Goal: Transaction & Acquisition: Purchase product/service

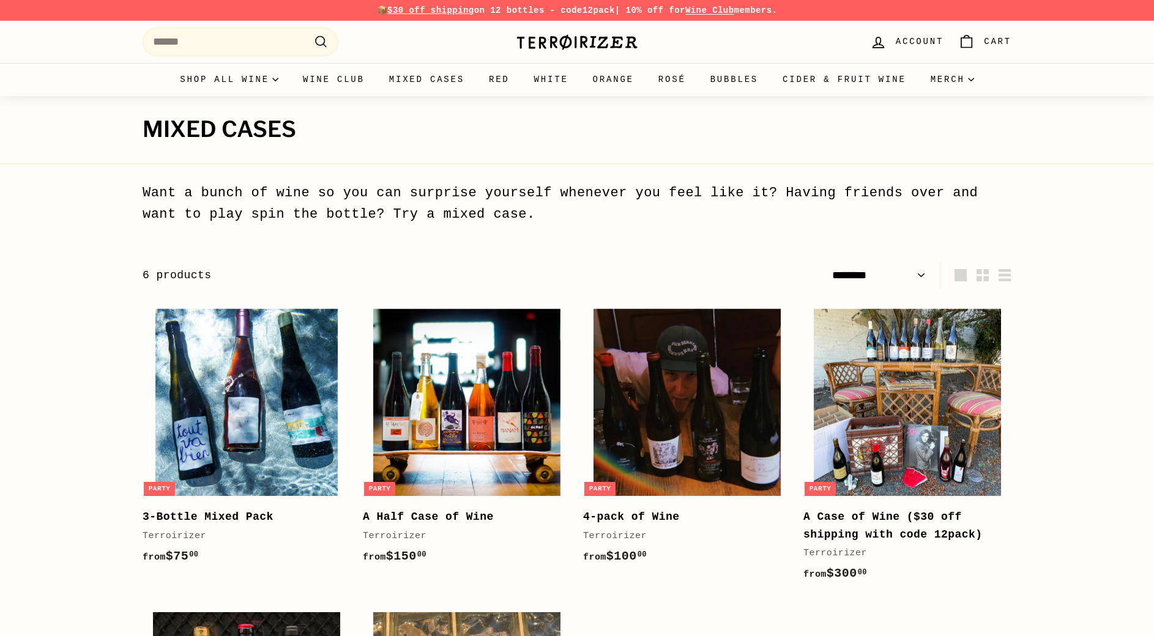
select select "******"
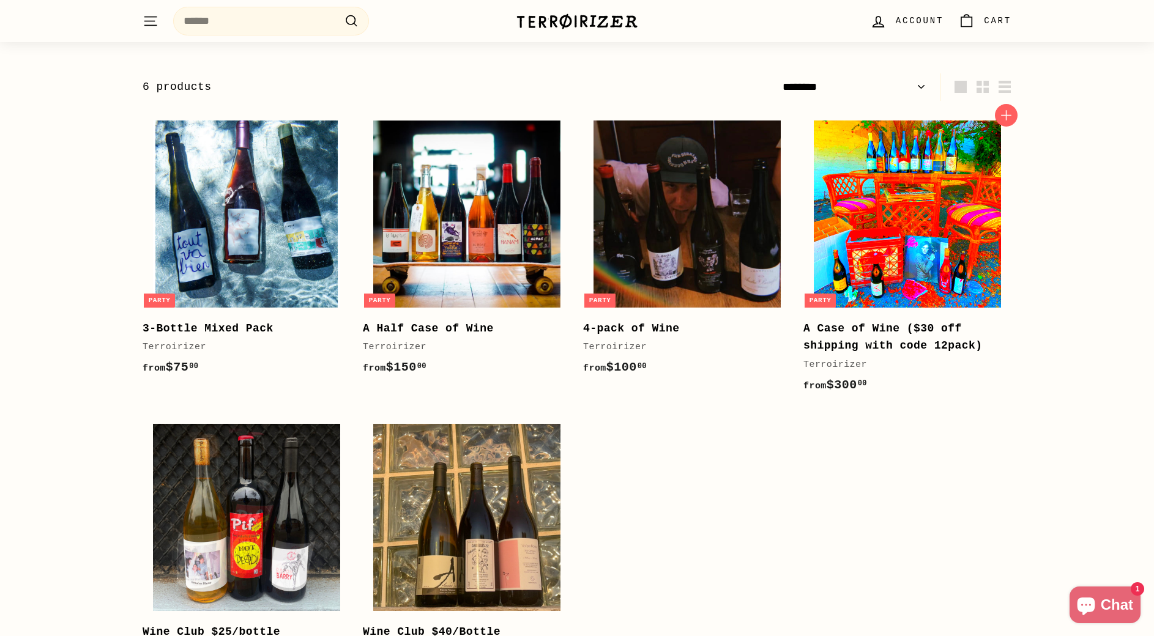
scroll to position [185, 0]
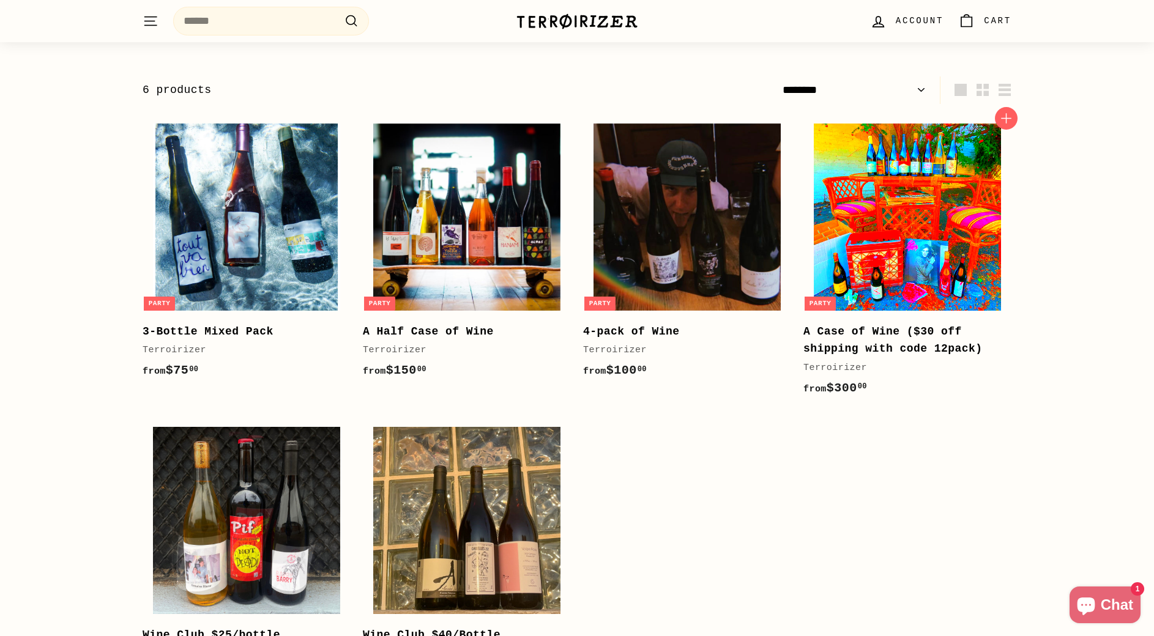
click at [901, 245] on img at bounding box center [907, 217] width 187 height 187
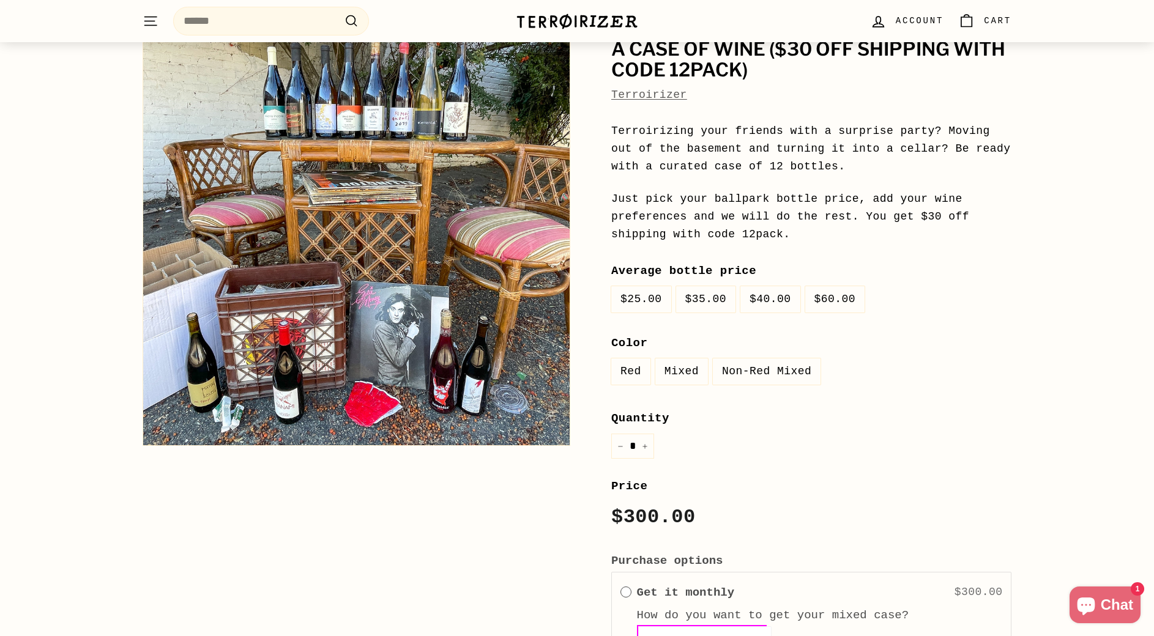
scroll to position [124, 0]
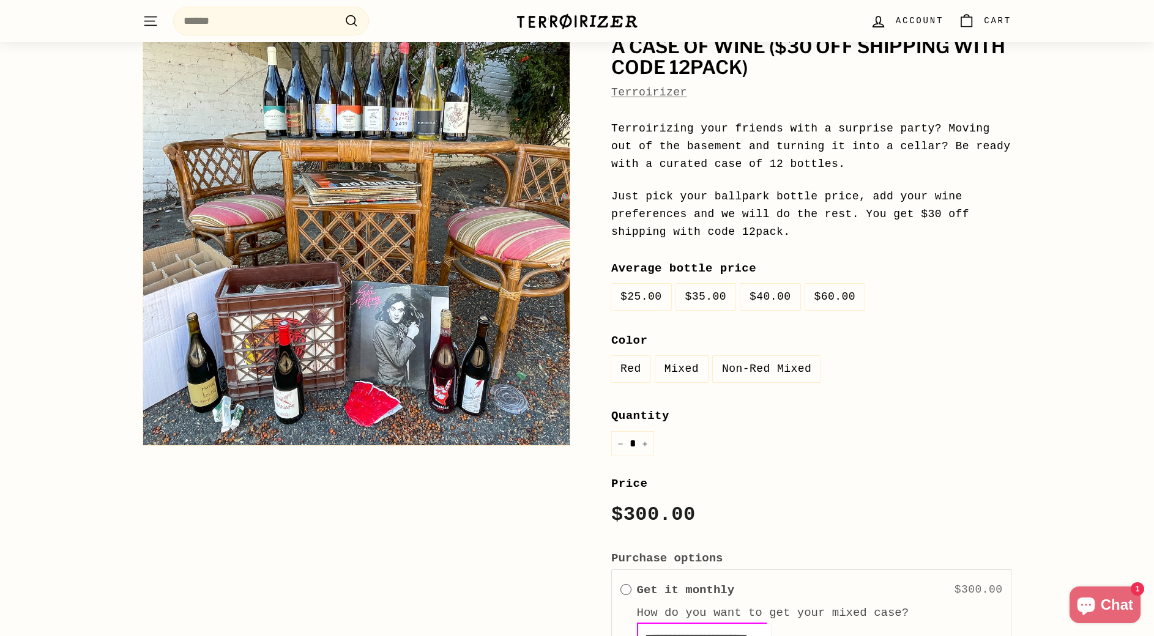
click at [708, 297] on label "$35.00" at bounding box center [706, 297] width 60 height 26
click at [758, 296] on label "$40.00" at bounding box center [770, 297] width 60 height 26
click at [827, 301] on label "$60.00" at bounding box center [835, 297] width 60 height 26
click at [642, 297] on label "$25.00" at bounding box center [641, 297] width 60 height 26
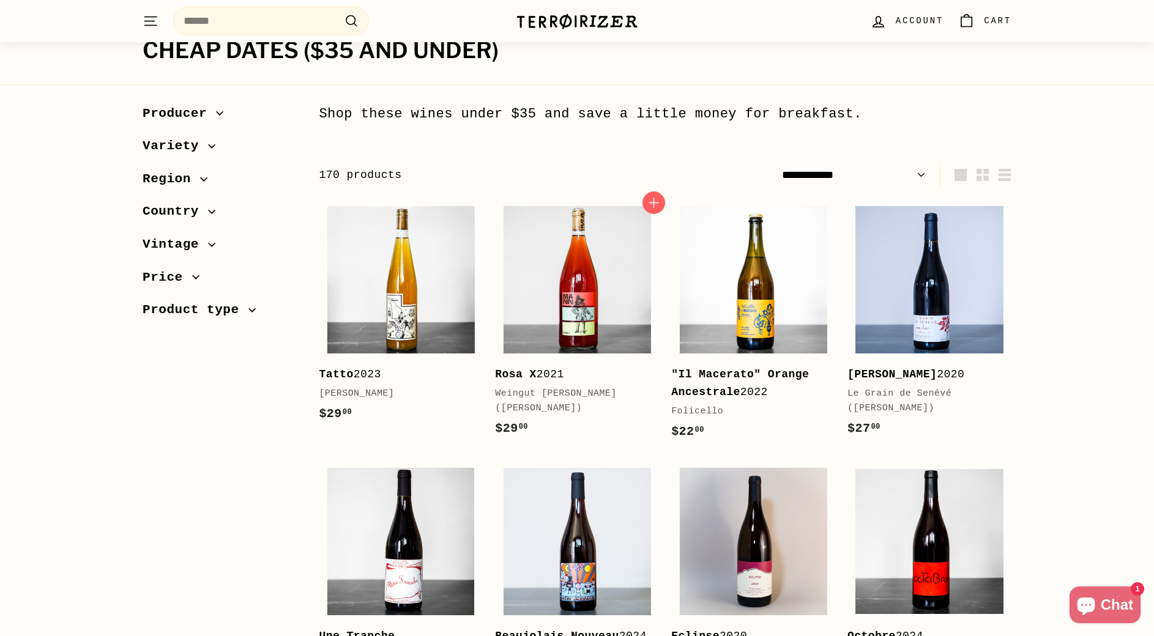
scroll to position [90, 0]
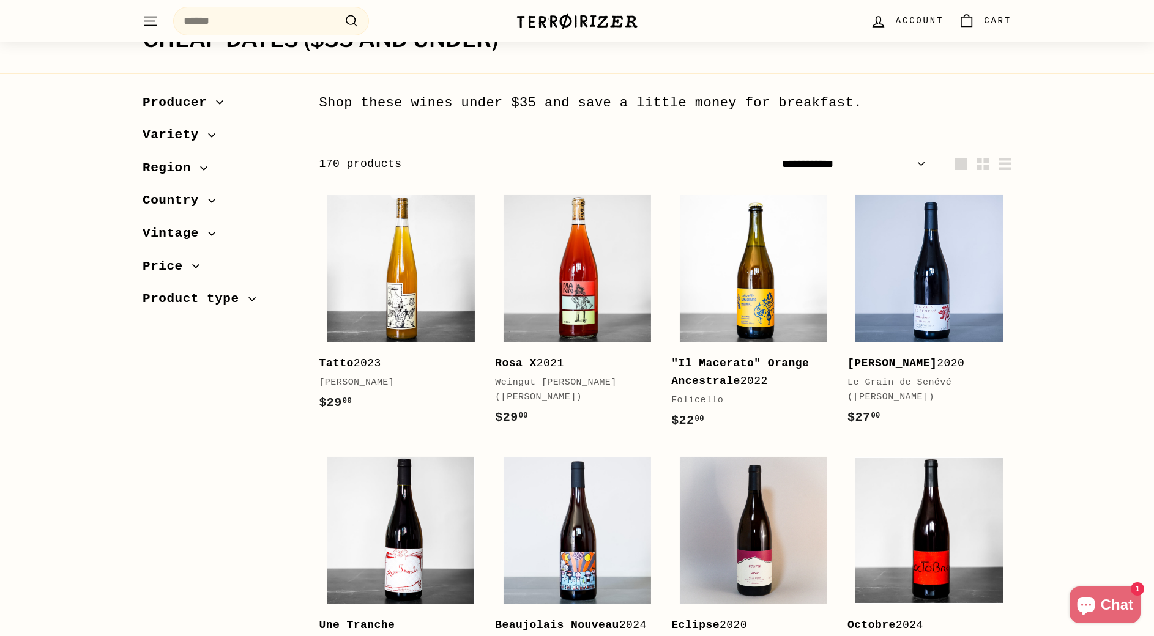
click at [921, 165] on select "**********" at bounding box center [854, 165] width 154 height 28
select select "**********"
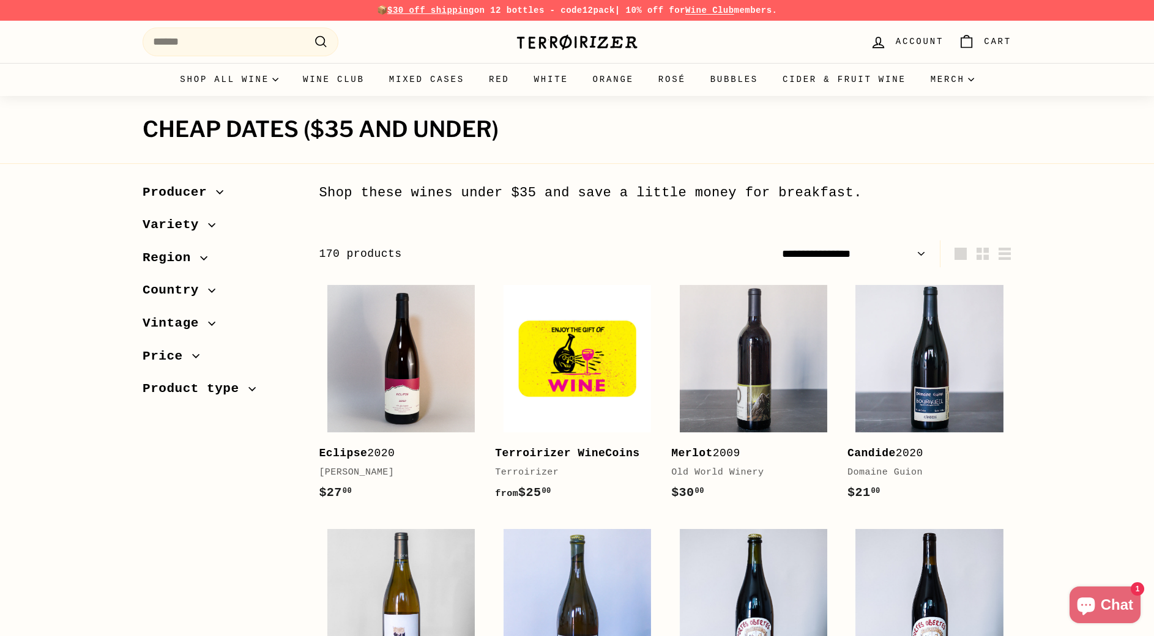
click at [860, 251] on select "**********" at bounding box center [854, 254] width 154 height 28
select select "**********"
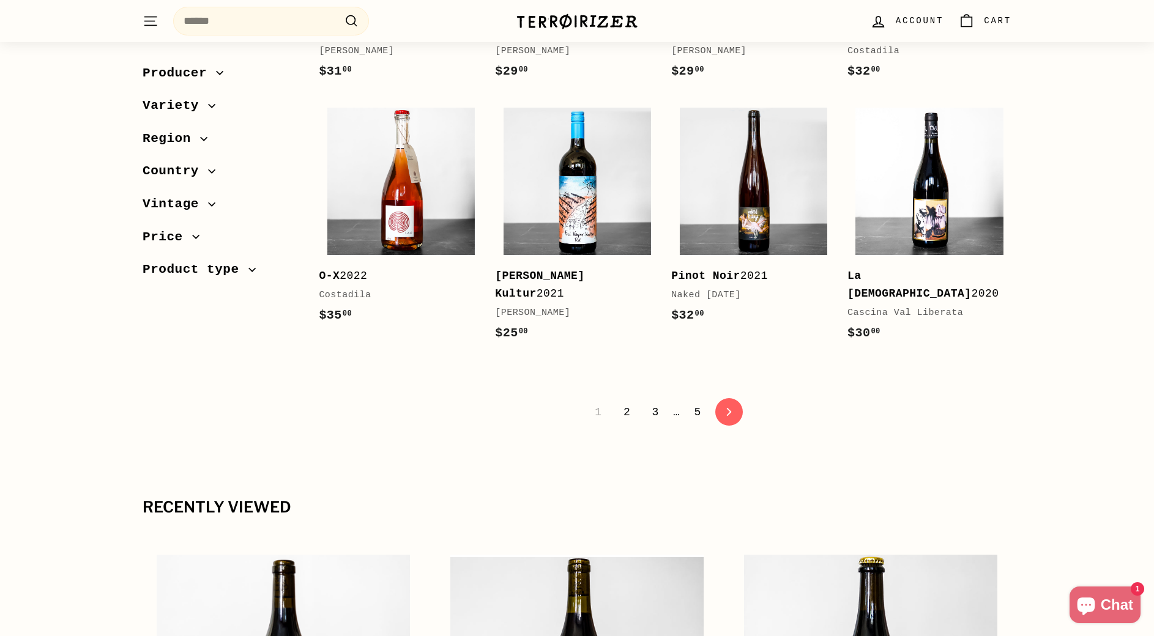
scroll to position [2508, 0]
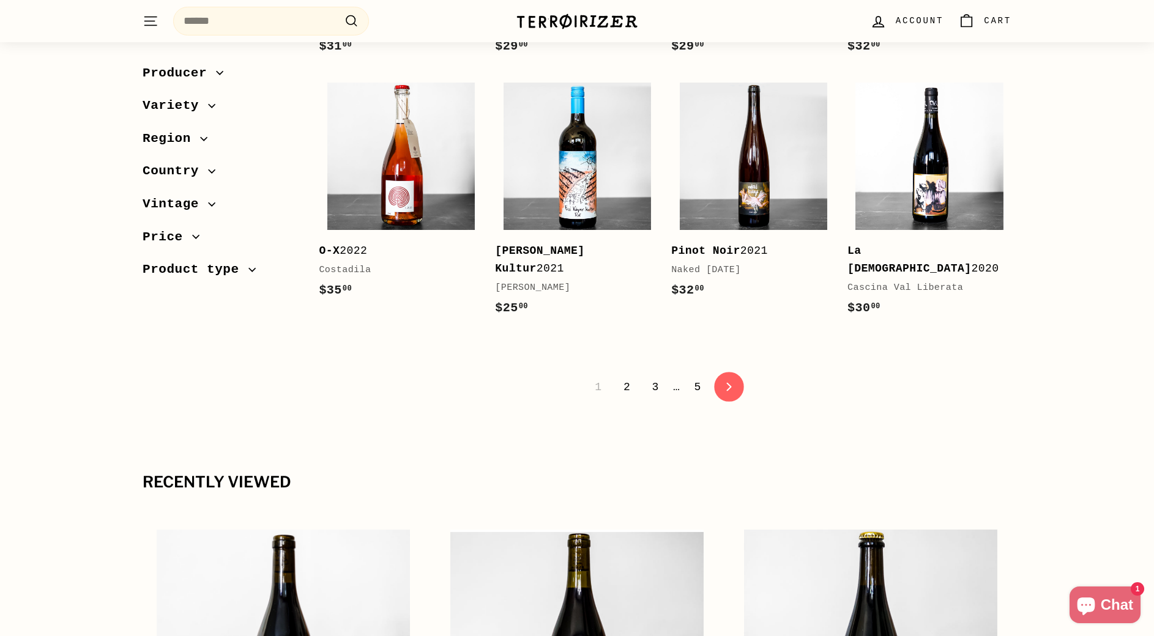
click at [731, 391] on icon "icon-chevron" at bounding box center [728, 386] width 9 height 9
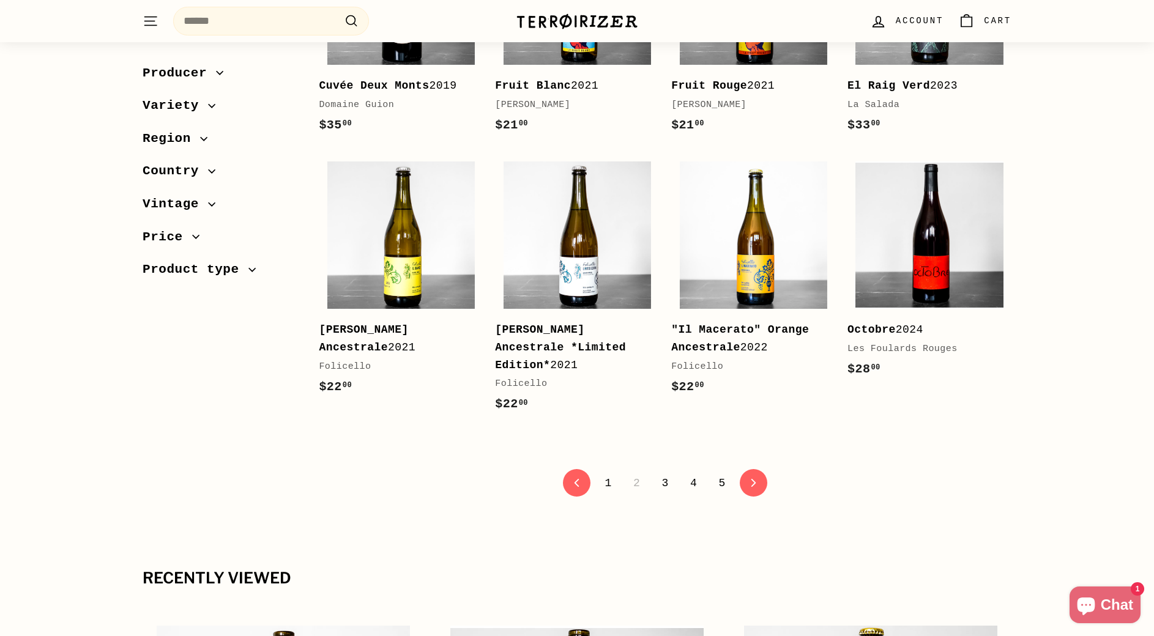
scroll to position [2405, 0]
click at [760, 474] on link "icon-chevron Next" at bounding box center [754, 483] width 30 height 30
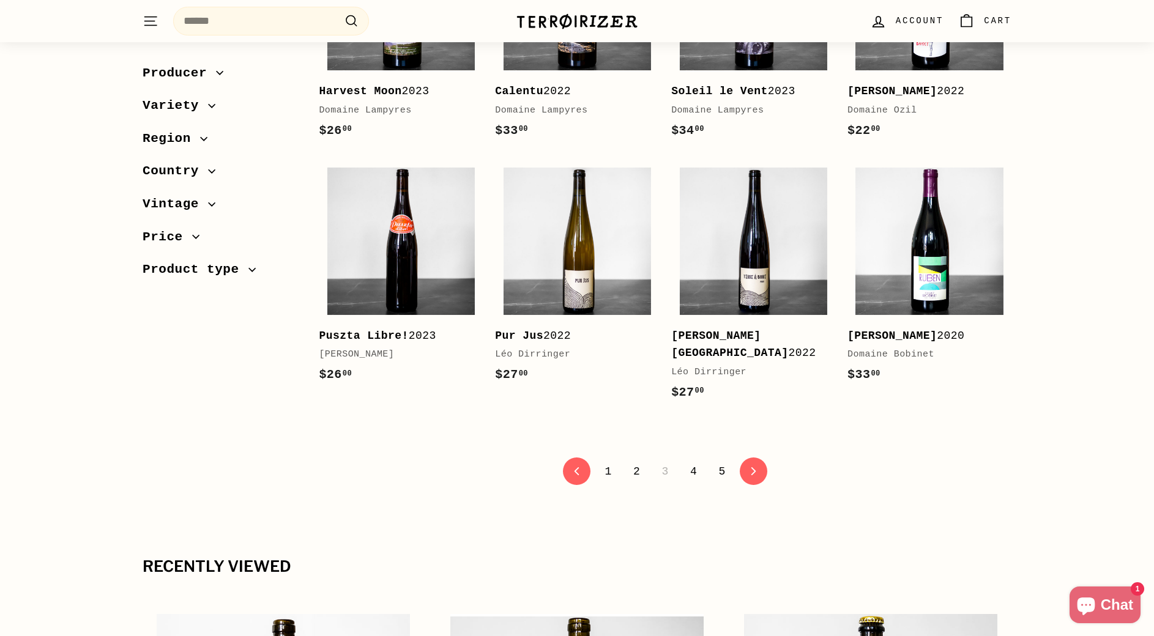
scroll to position [2412, 0]
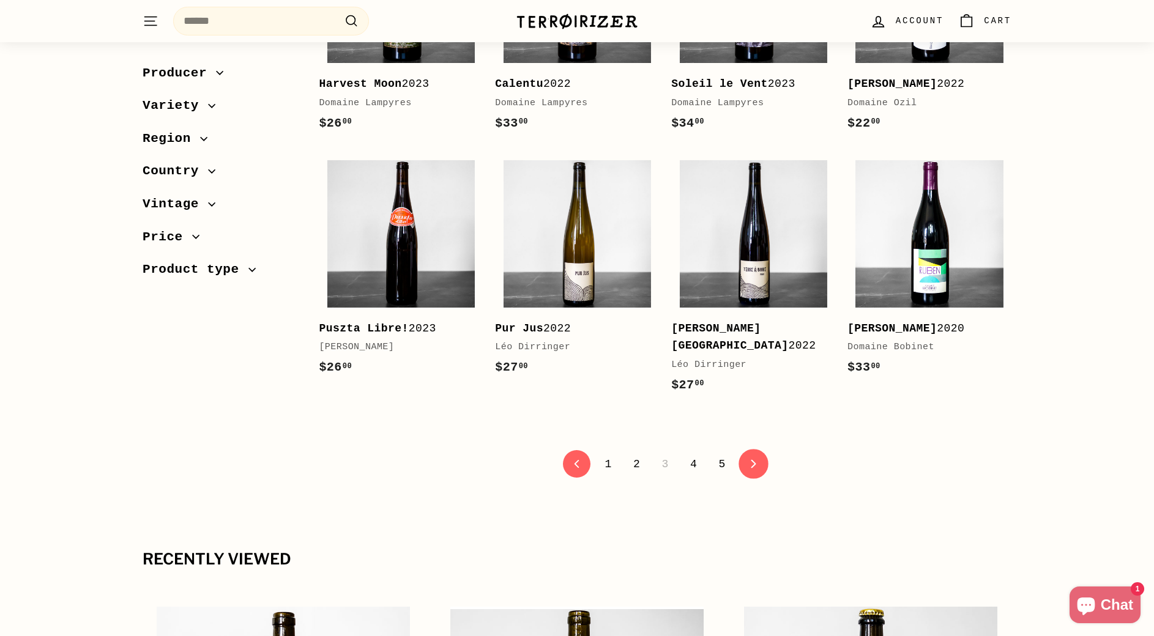
click at [757, 460] on icon "icon-chevron" at bounding box center [754, 464] width 9 height 9
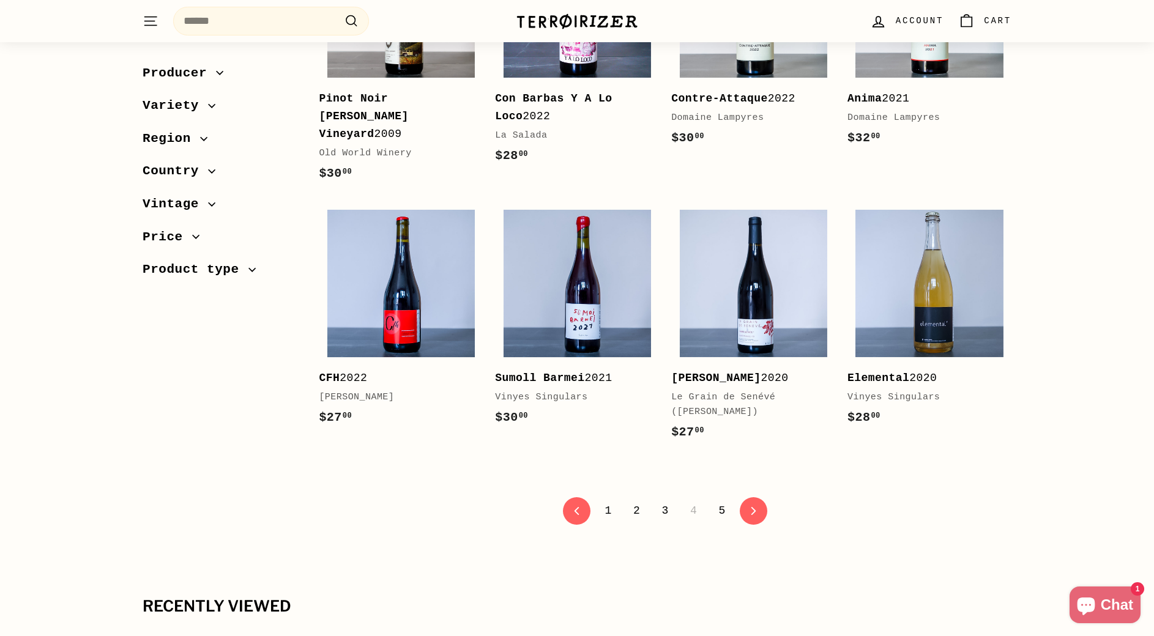
scroll to position [2432, 0]
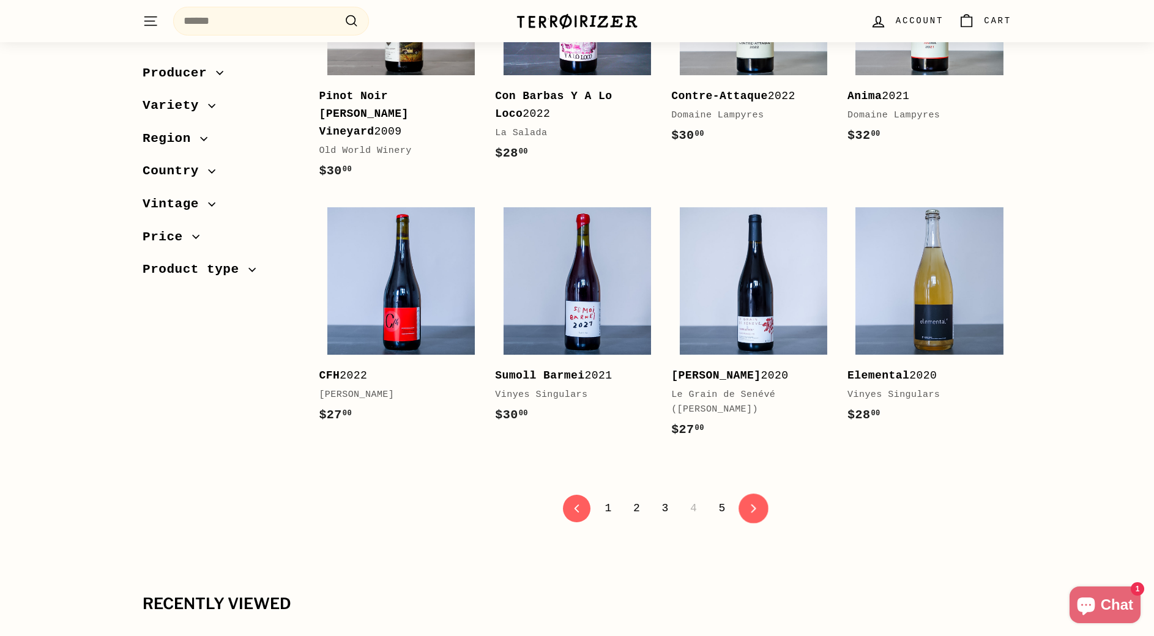
click at [758, 494] on link "icon-chevron Next" at bounding box center [754, 509] width 30 height 30
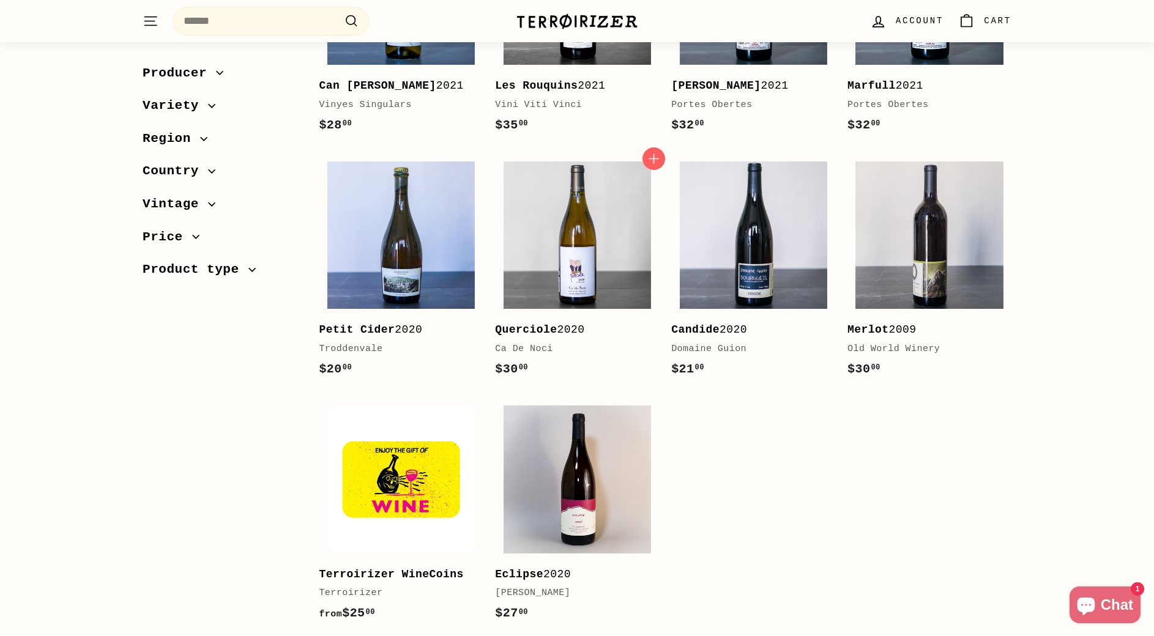
scroll to position [367, 0]
click at [534, 346] on div "Ca De Noci" at bounding box center [571, 350] width 152 height 15
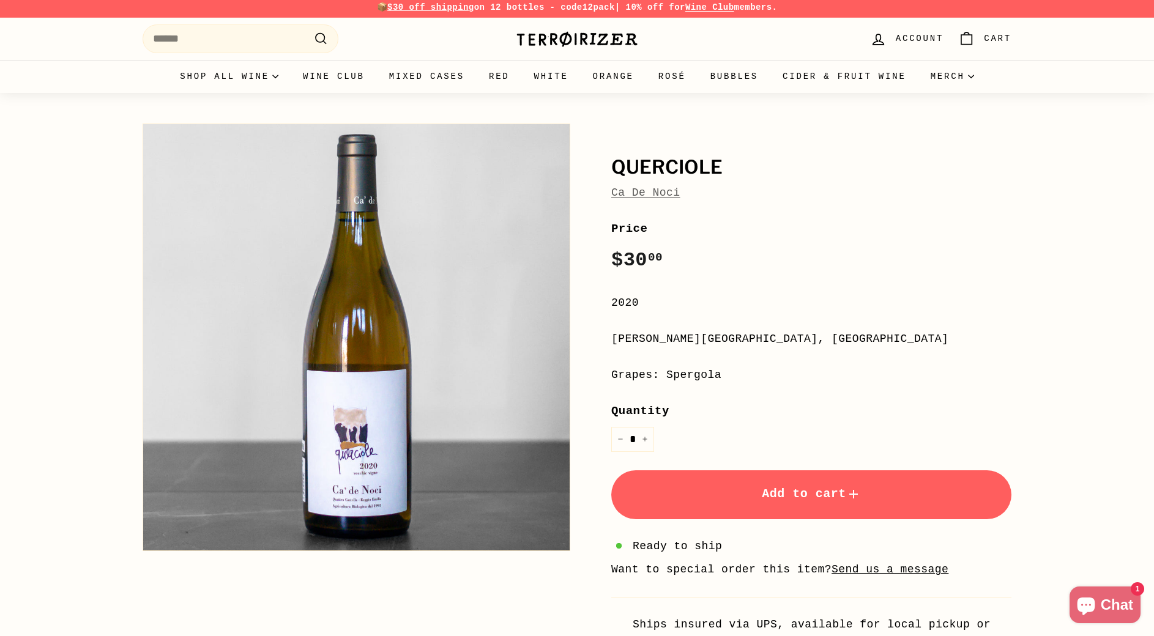
scroll to position [4, 0]
click at [631, 196] on link "Ca De Noci" at bounding box center [645, 192] width 69 height 12
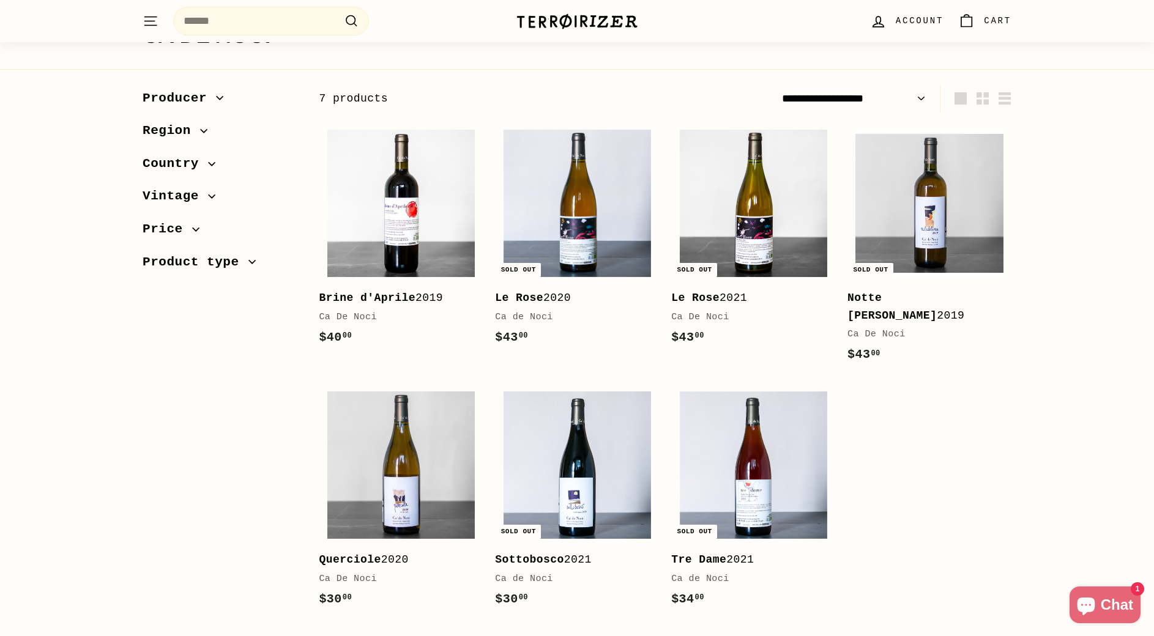
scroll to position [102, 0]
